Goal: Task Accomplishment & Management: Use online tool/utility

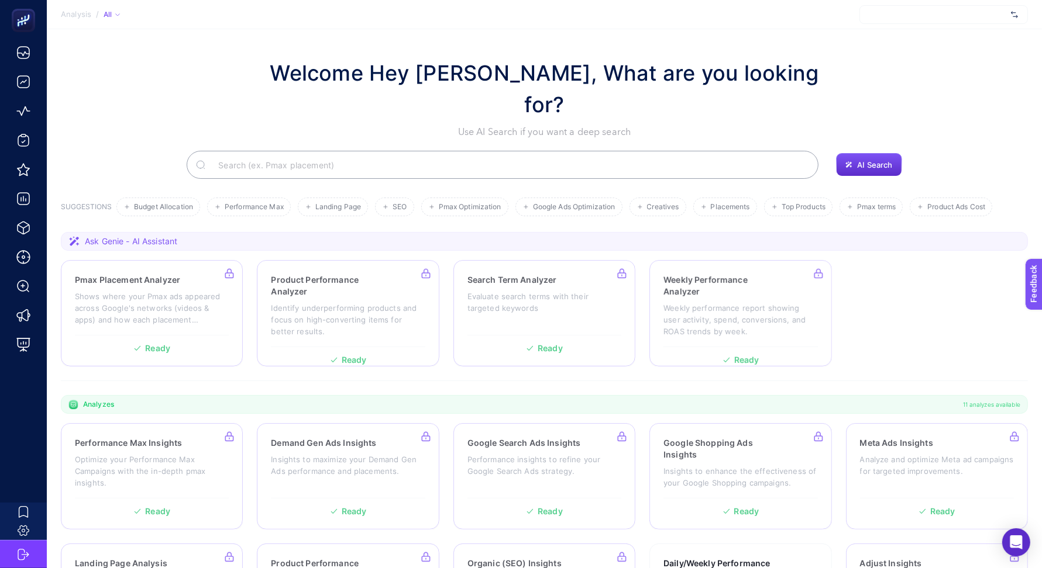
click at [896, 16] on div at bounding box center [943, 14] width 168 height 19
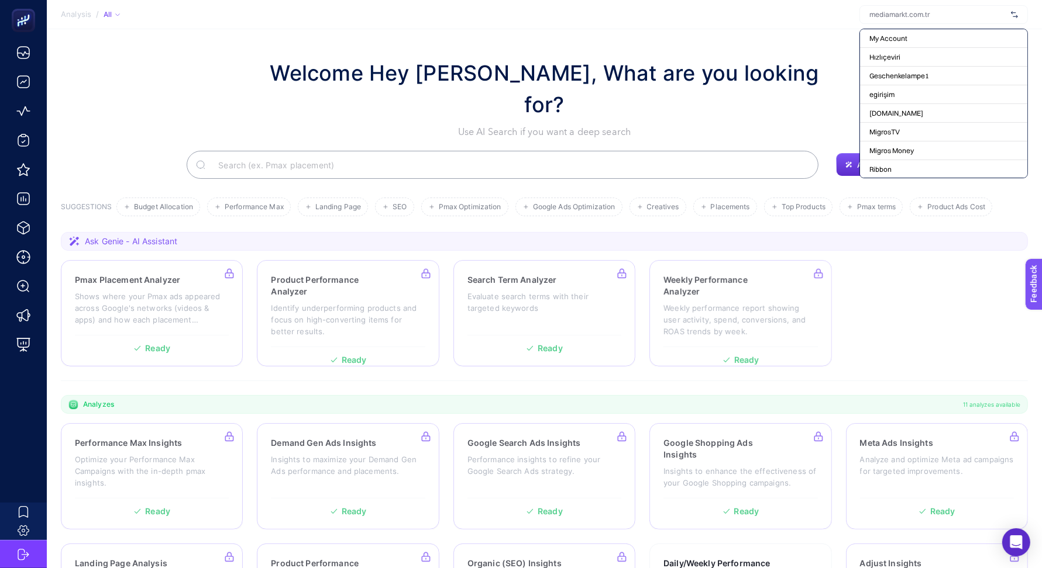
type input "o"
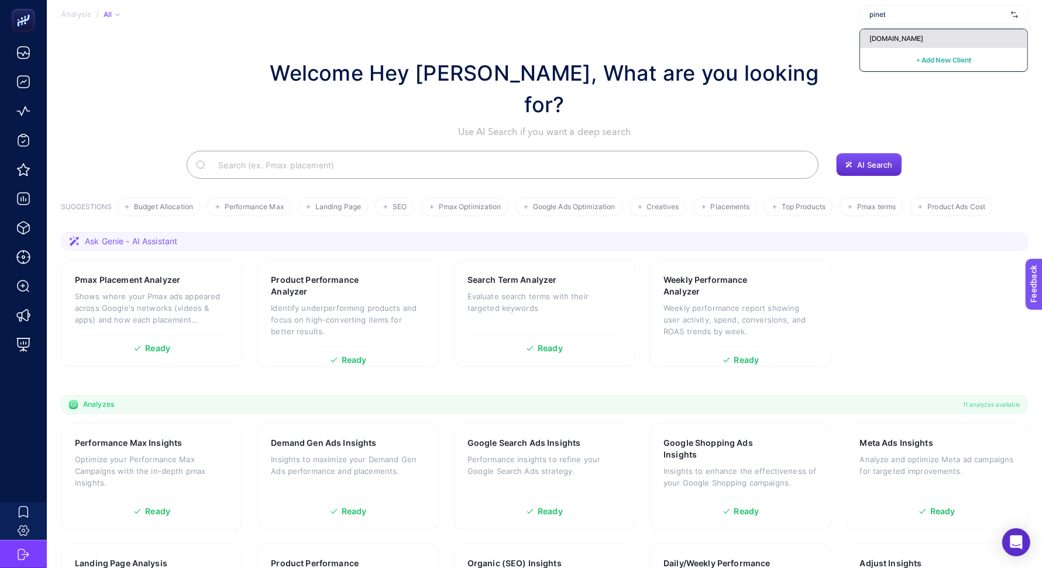
type input "pinet"
click at [887, 43] on div "pinets.pl" at bounding box center [943, 38] width 167 height 19
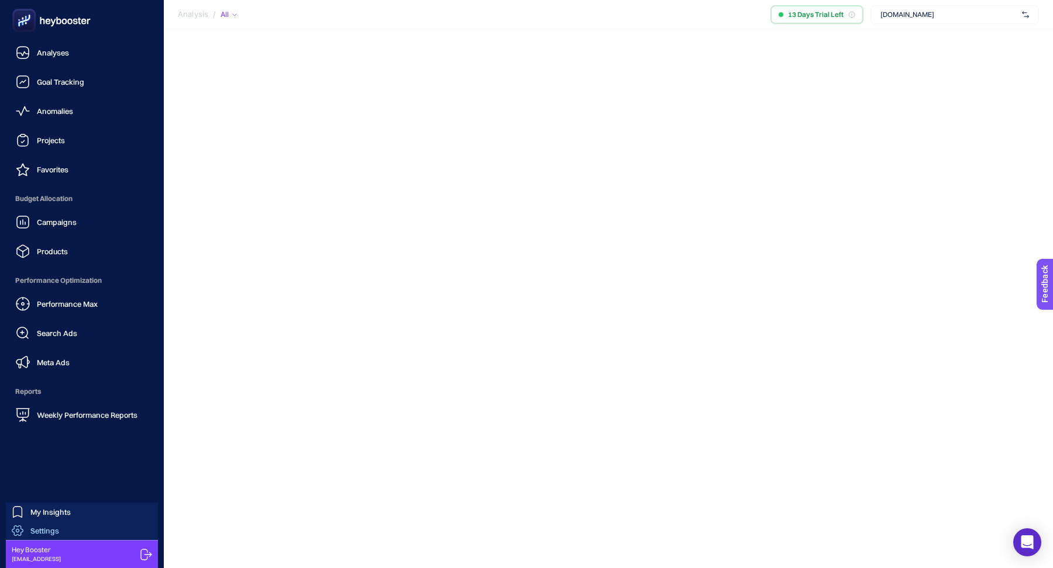
click at [63, 530] on link "Settings" at bounding box center [82, 531] width 152 height 19
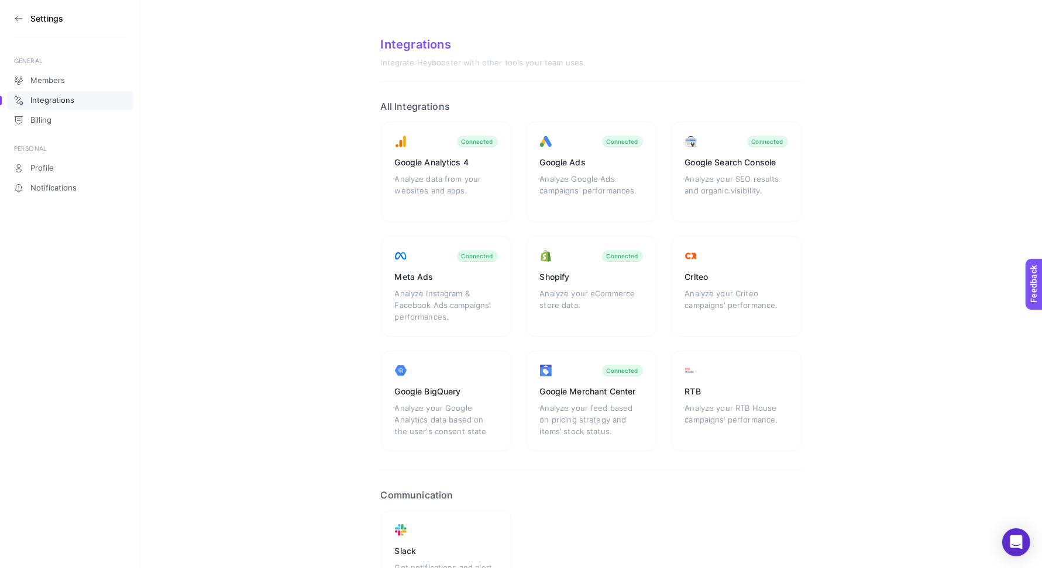
click at [16, 17] on icon at bounding box center [18, 18] width 9 height 9
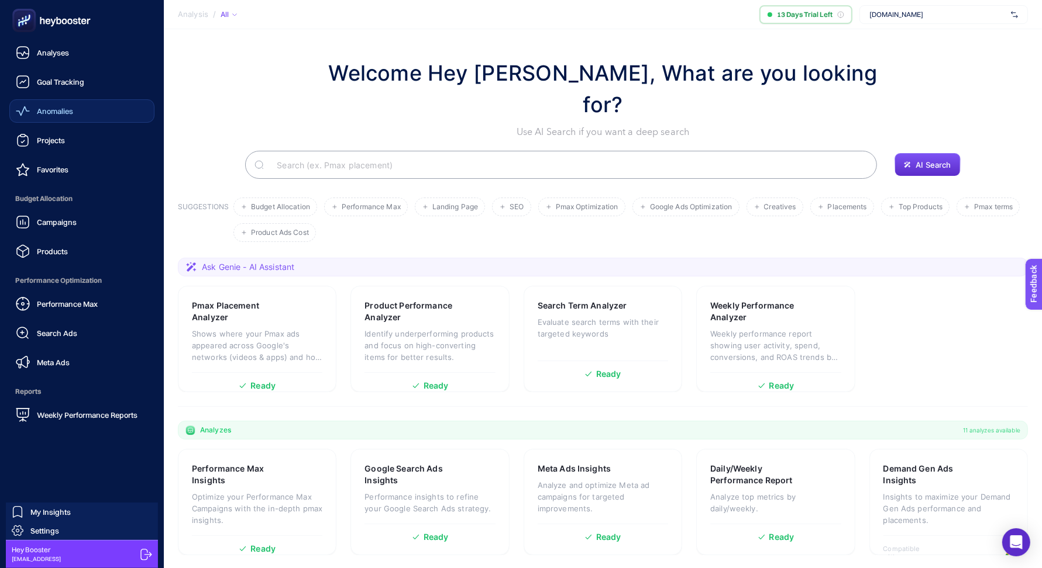
click at [70, 117] on div "Anomalies" at bounding box center [44, 111] width 57 height 14
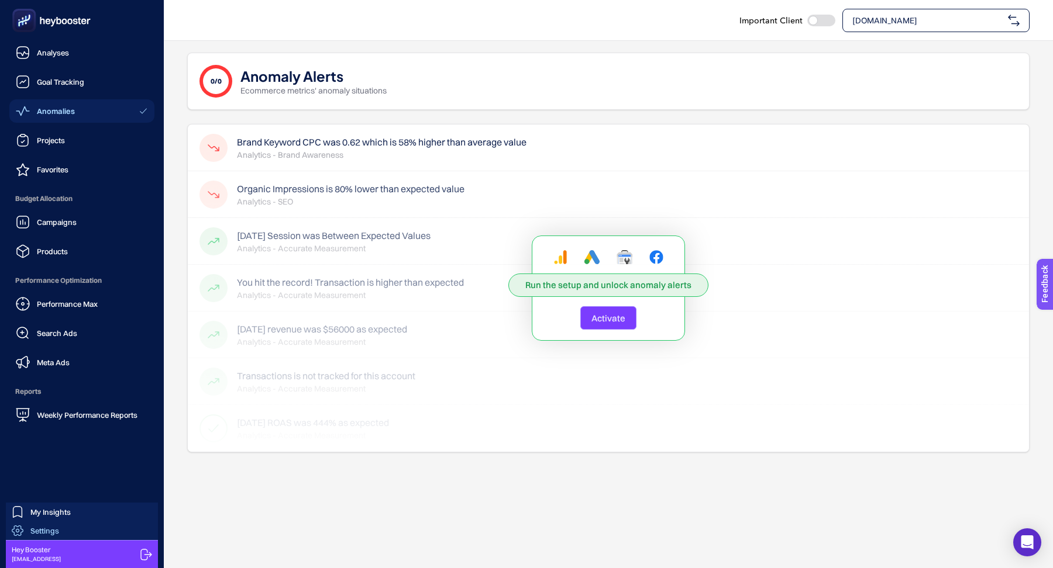
click at [44, 529] on span "Settings" at bounding box center [44, 530] width 29 height 9
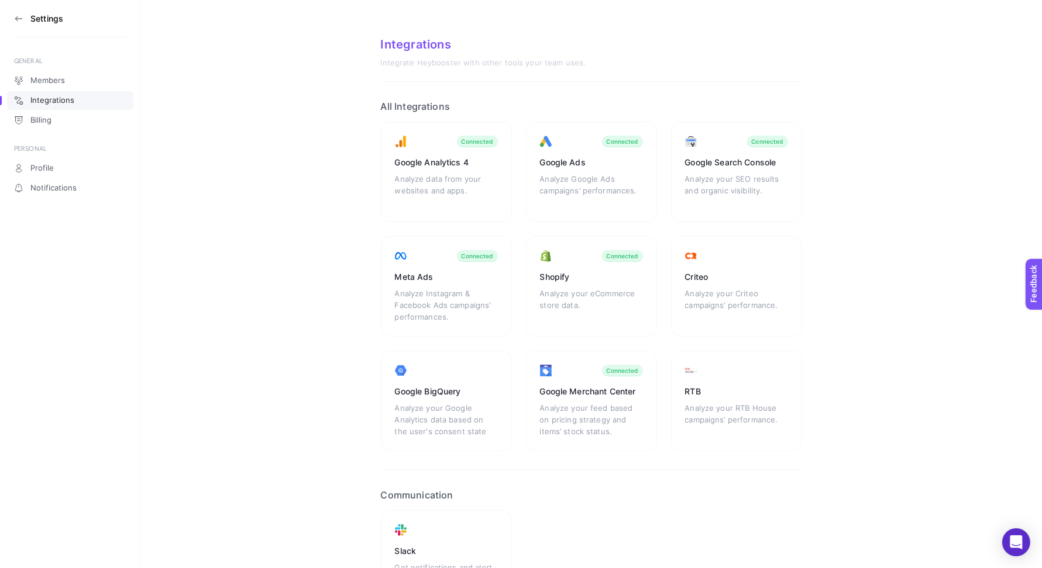
click at [35, 20] on h3 "Settings" at bounding box center [46, 18] width 33 height 9
click at [12, 15] on aside "Settings GENERAL Members Integrations Billing PERSONAL Profile Notifications" at bounding box center [70, 284] width 140 height 568
click at [22, 16] on icon at bounding box center [18, 18] width 9 height 9
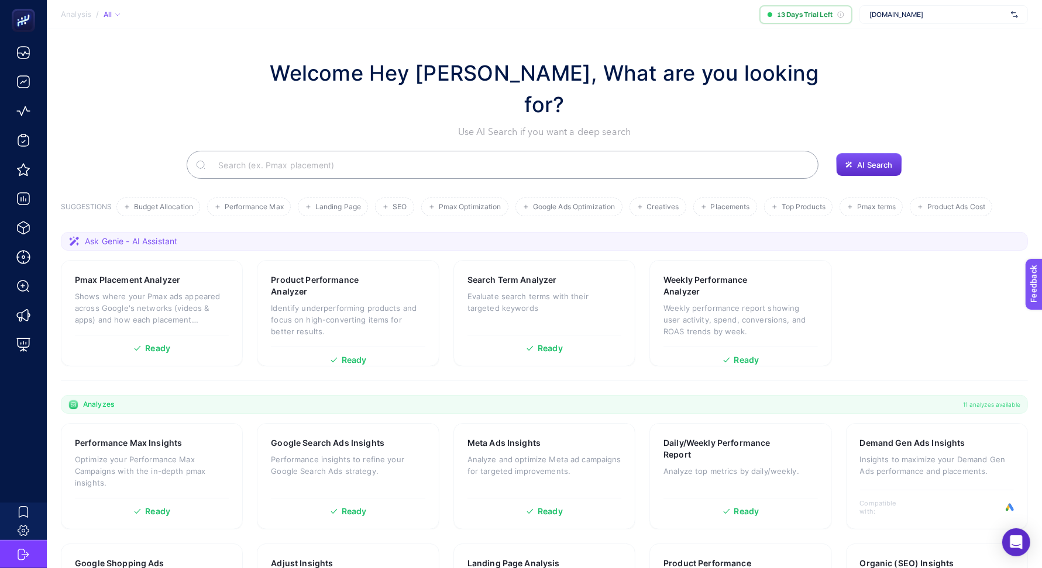
click at [919, 19] on div "pinets.pl" at bounding box center [943, 14] width 168 height 19
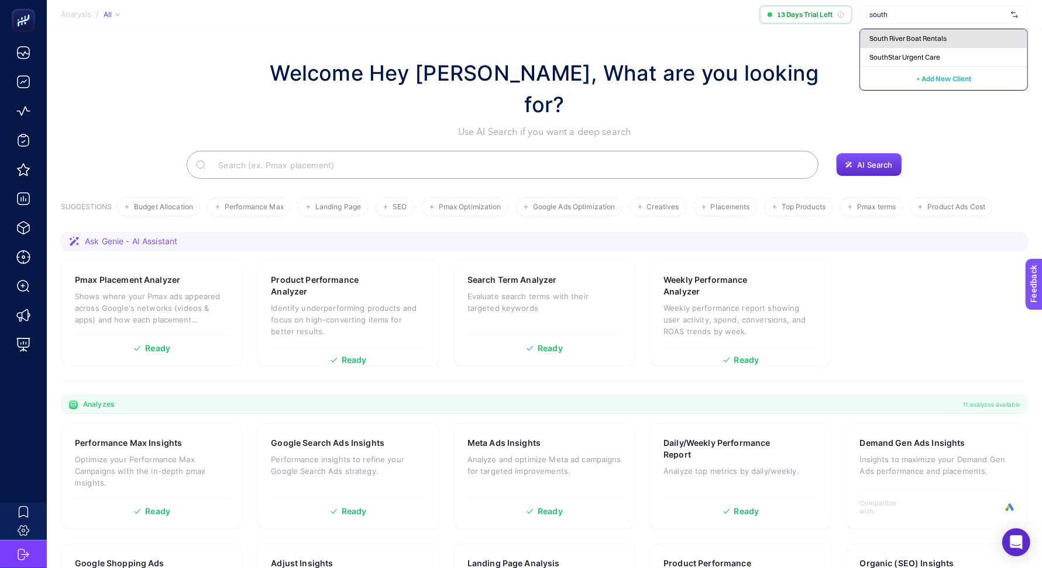
type input "south"
click at [916, 39] on span "South River Boat Rentals" at bounding box center [907, 38] width 77 height 9
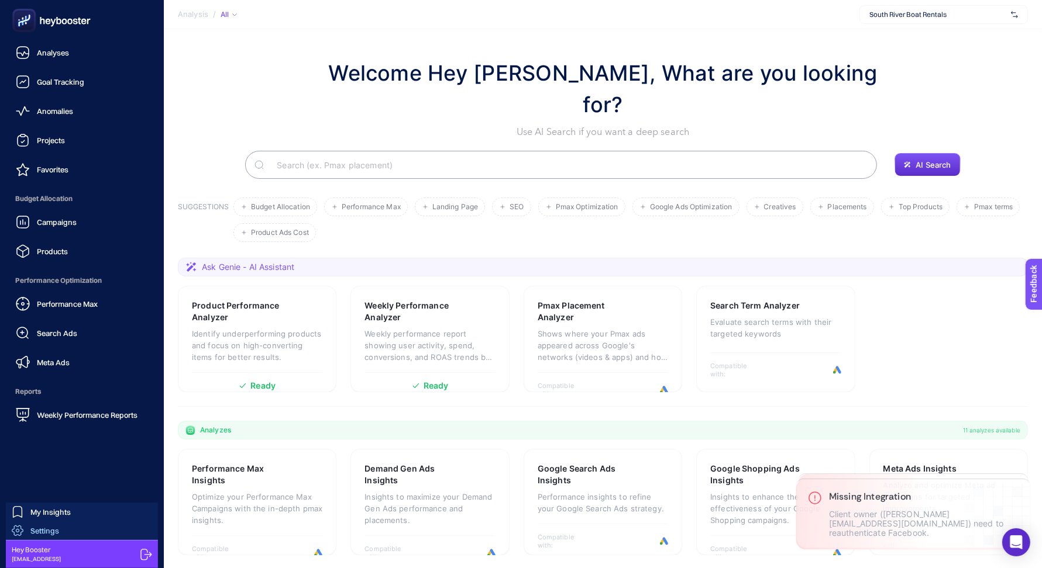
click at [31, 527] on span "Settings" at bounding box center [44, 530] width 29 height 9
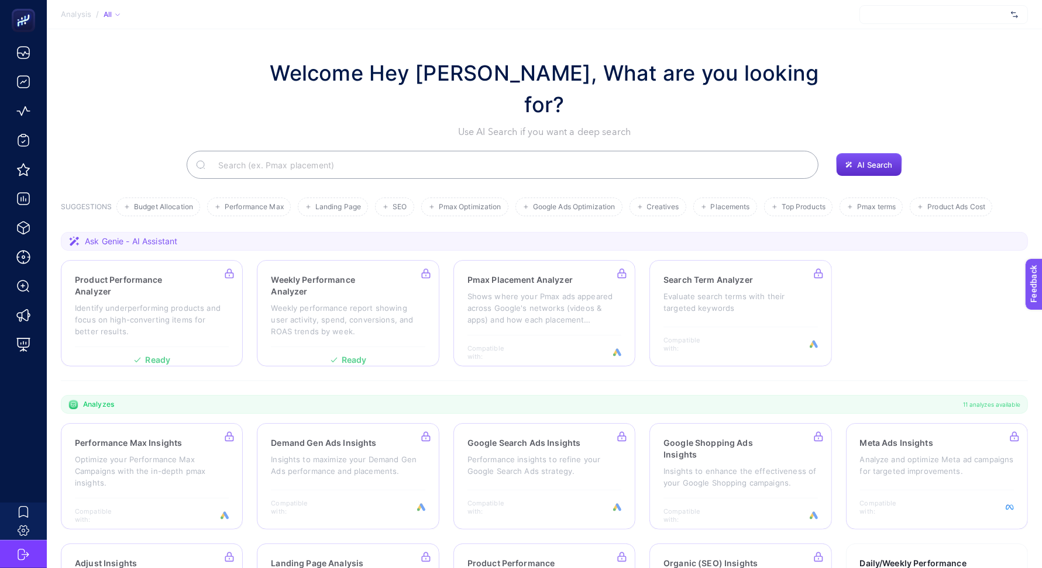
click at [973, 16] on div at bounding box center [943, 14] width 168 height 19
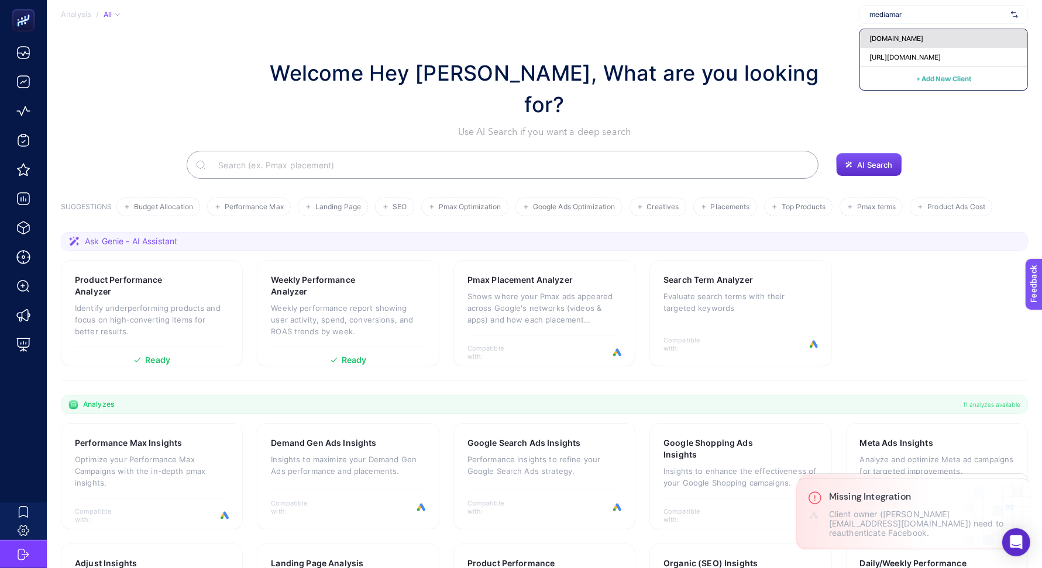
type input "mediamar"
click at [963, 42] on div "mediamarkt.com.tr" at bounding box center [943, 38] width 167 height 19
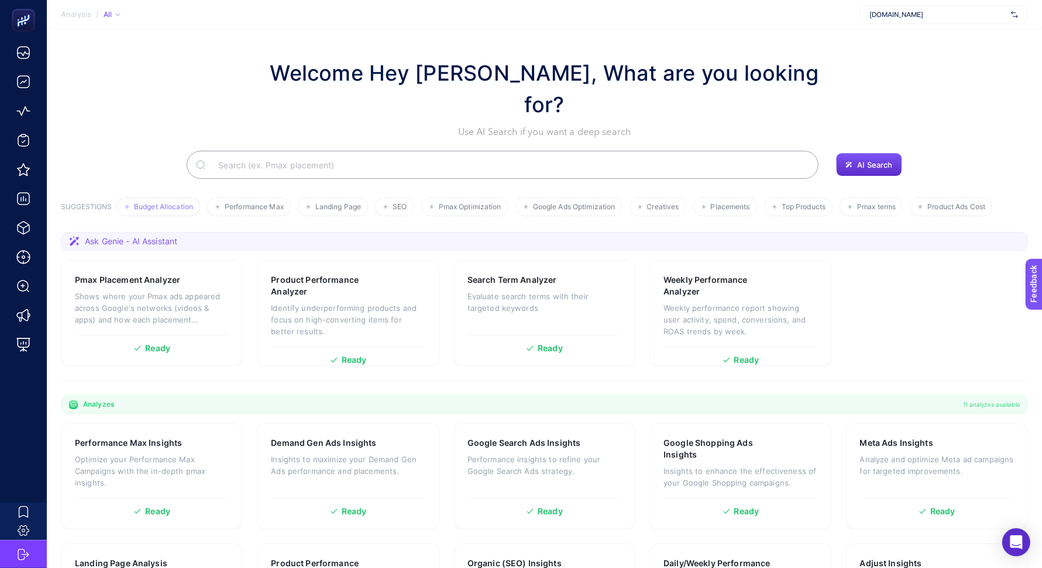
click at [185, 198] on li "Budget Allocation" at bounding box center [158, 207] width 84 height 19
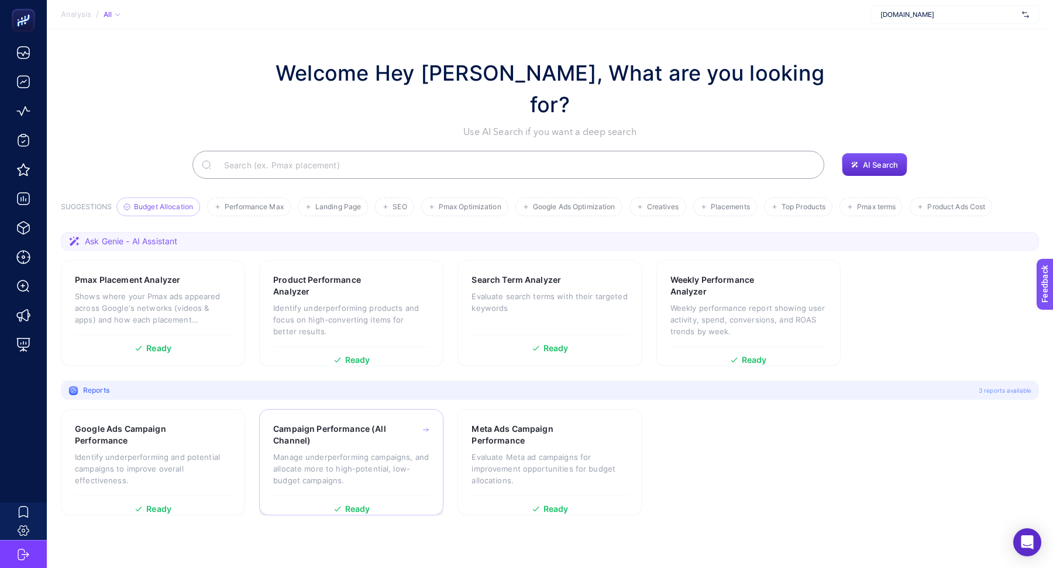
click at [339, 423] on div "Campaign Performance (All Channel) Manage underperforming campaigns, and alloca…" at bounding box center [351, 459] width 156 height 73
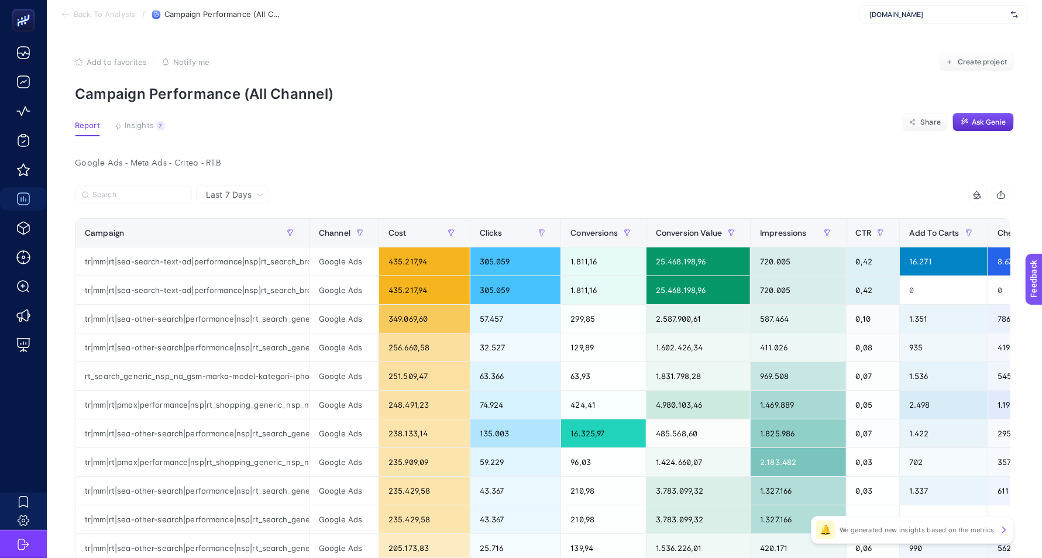
click at [247, 189] on span "Last 7 Days" at bounding box center [229, 195] width 46 height 12
click at [367, 174] on div "Google Ads - Meta Ads - Criteo - RTB Last 7 Days Last 7 Days Last 30 Days 14 it…" at bounding box center [542, 552] width 954 height 795
click at [558, 98] on p "Campaign Performance (All Channel)" at bounding box center [544, 93] width 939 height 17
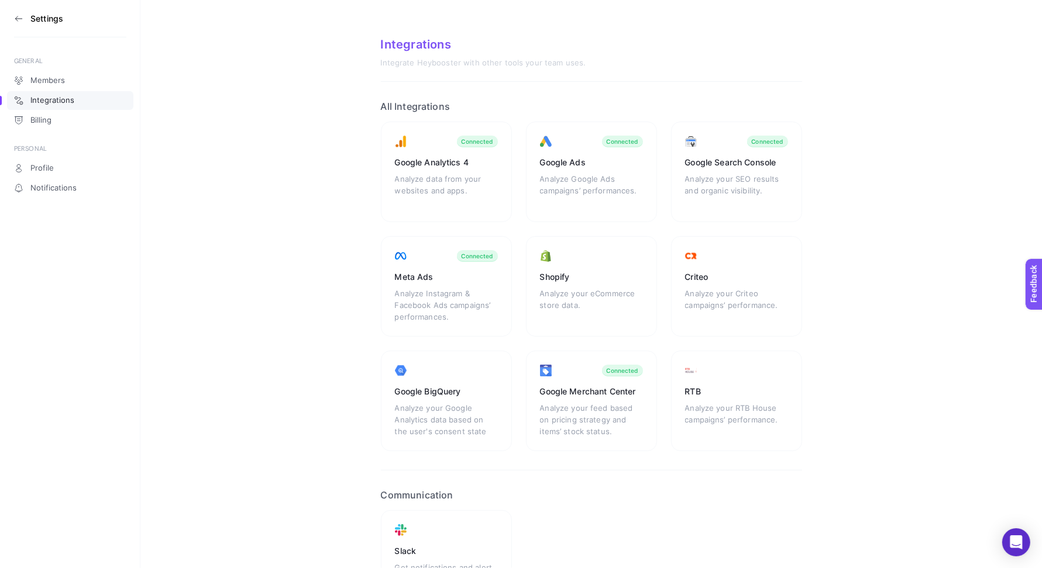
click at [47, 18] on h3 "Settings" at bounding box center [46, 18] width 33 height 9
click at [18, 17] on icon at bounding box center [18, 18] width 9 height 9
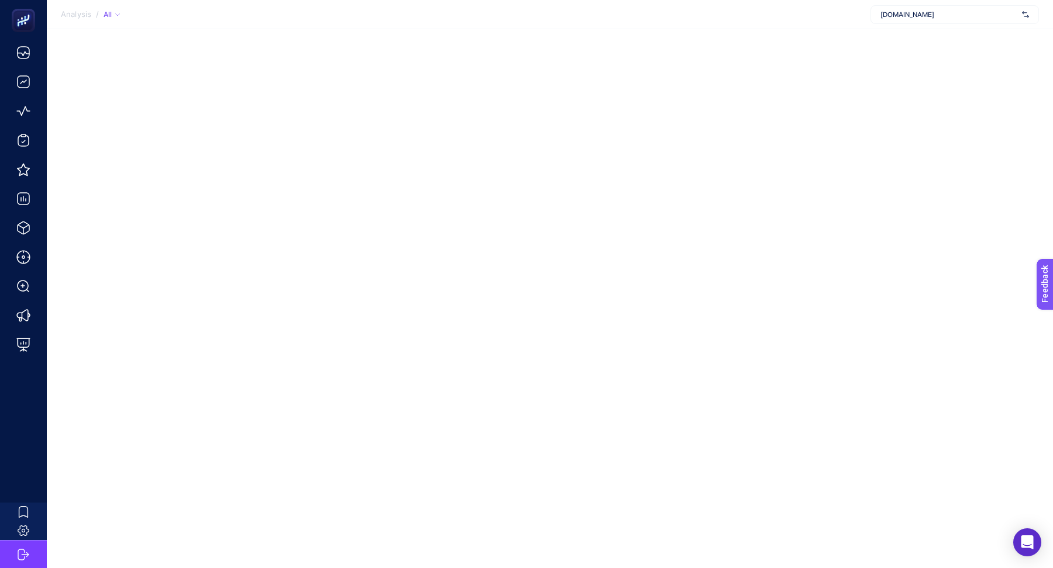
click at [905, 26] on section "Analysis / All mediamarkt.com.tr" at bounding box center [550, 14] width 1006 height 29
click at [900, 18] on span "mediamarkt.com.tr" at bounding box center [948, 14] width 137 height 9
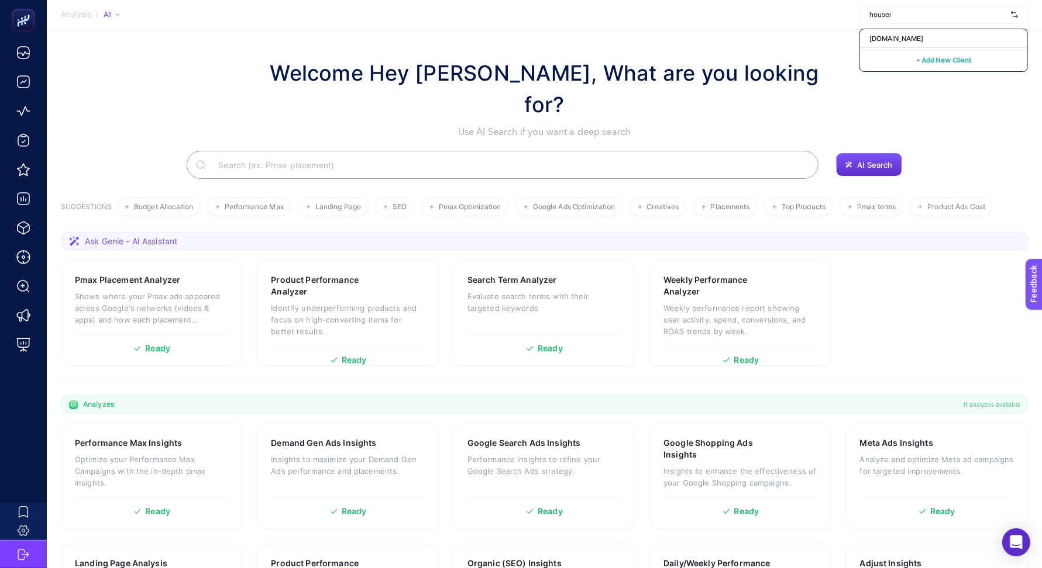
type input "housei"
click at [912, 36] on div "[DOMAIN_NAME]" at bounding box center [943, 38] width 167 height 19
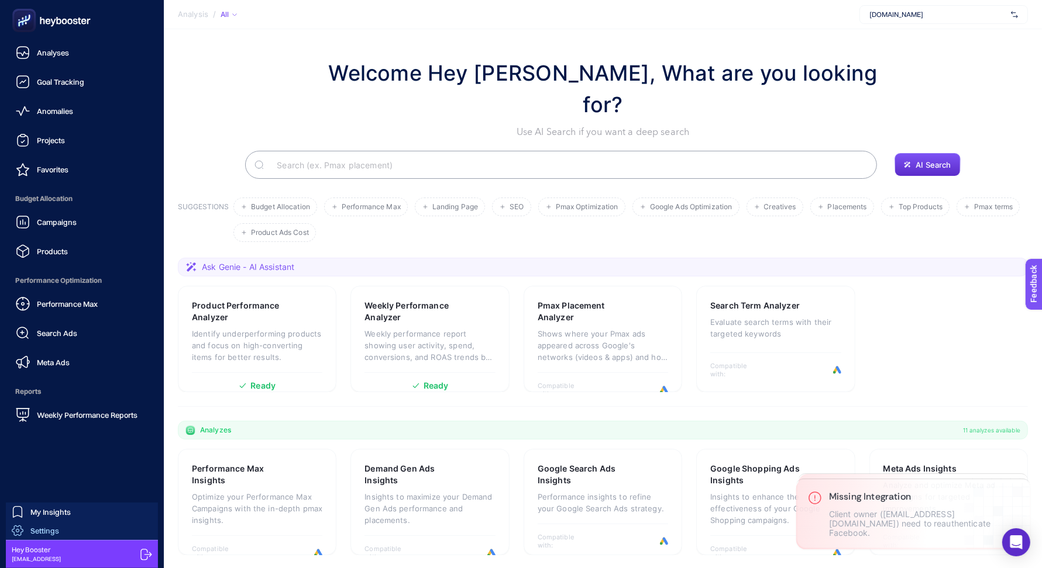
click at [59, 529] on link "Settings" at bounding box center [82, 531] width 152 height 19
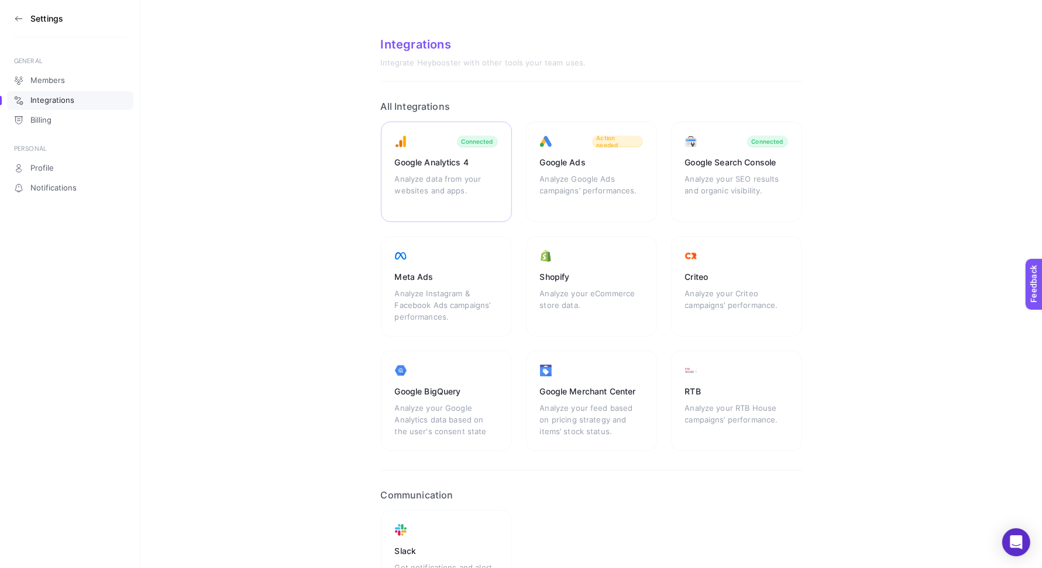
click at [443, 209] on div "Google Analytics 4 Analyze data from your websites and apps. Connected" at bounding box center [446, 172] width 131 height 101
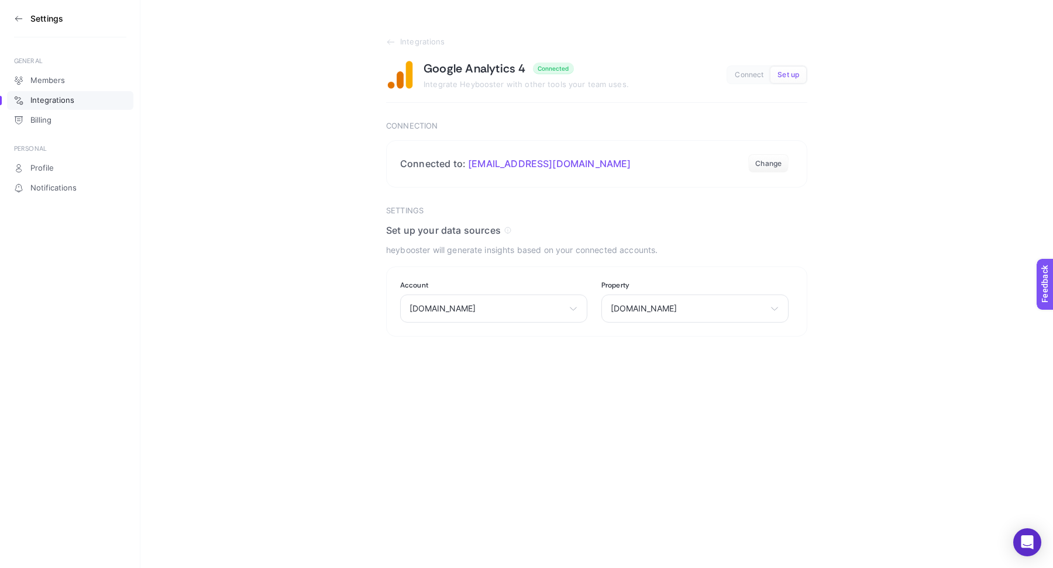
click at [235, 175] on section "Integrations Google Analytics 4 Connected Integrate Heybooster with other tools…" at bounding box center [596, 168] width 912 height 337
